Goal: Find specific page/section: Find specific page/section

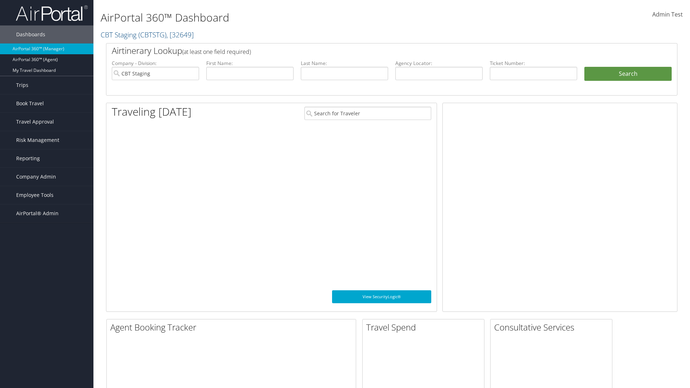
click at [47, 177] on span "Company Admin" at bounding box center [36, 177] width 40 height 18
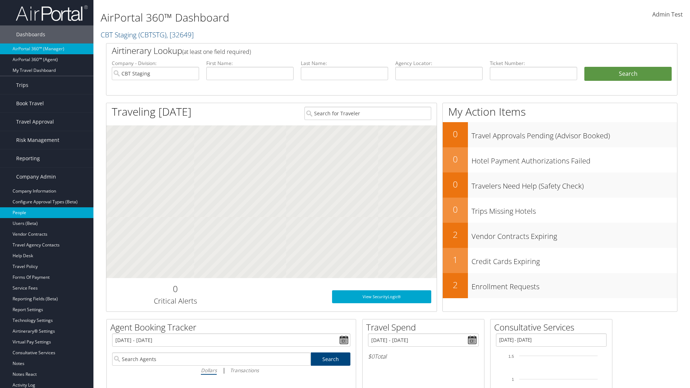
click at [47, 213] on link "People" at bounding box center [46, 212] width 93 height 11
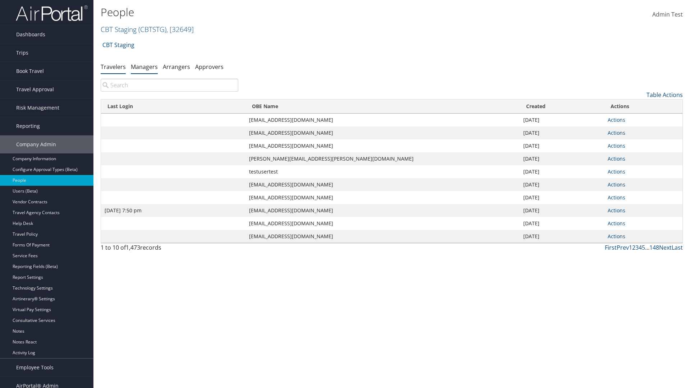
click at [144, 67] on link "Managers" at bounding box center [144, 67] width 27 height 8
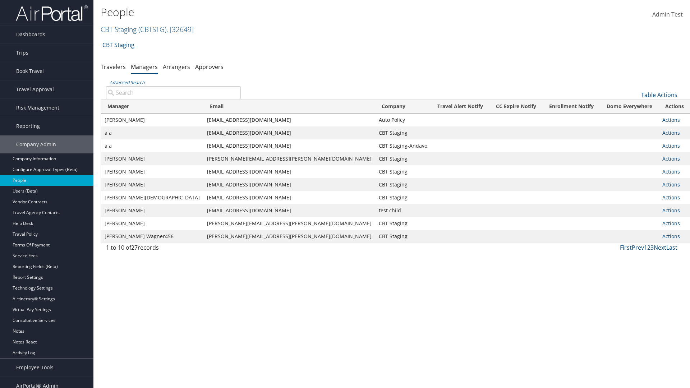
click at [173, 92] on input "Advanced Search" at bounding box center [173, 92] width 135 height 13
type input "[PERSON_NAME]"
click at [173, 92] on input "[PERSON_NAME]" at bounding box center [173, 92] width 135 height 13
type input "Non-existing Name"
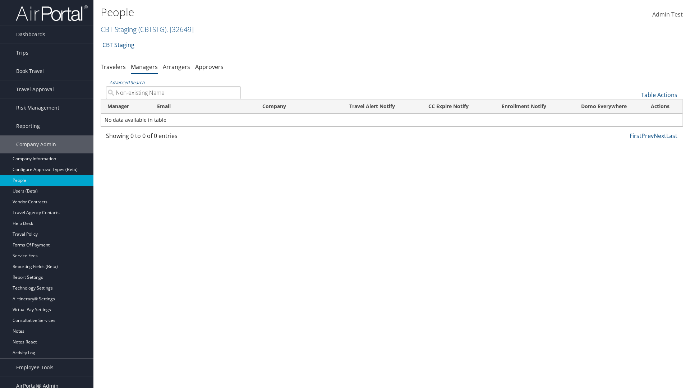
click at [173, 92] on input "Non-existing Name" at bounding box center [173, 92] width 135 height 13
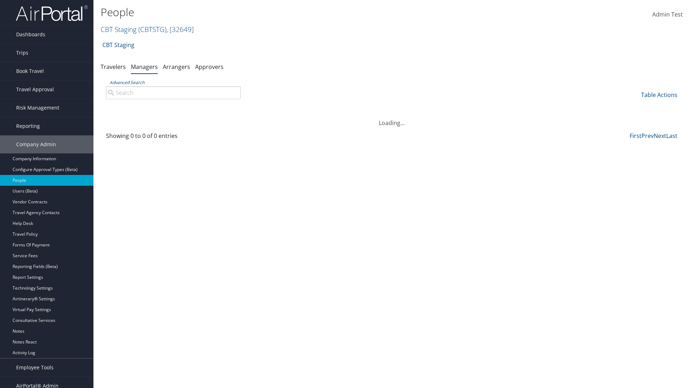
type input "[EMAIL_ADDRESS][DOMAIN_NAME]"
